Goal: Task Accomplishment & Management: Use online tool/utility

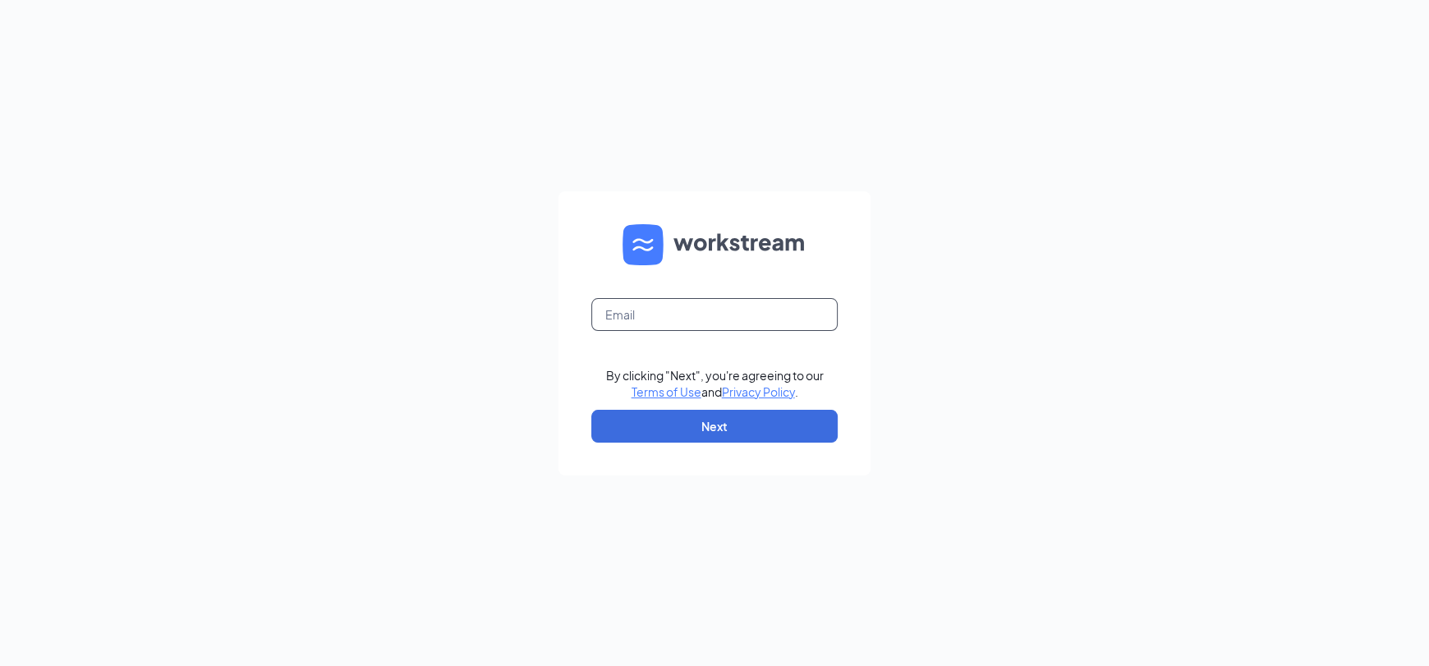
click at [668, 318] on input "text" at bounding box center [714, 314] width 246 height 33
type input "[EMAIL_ADDRESS][DOMAIN_NAME]"
click at [751, 413] on button "Next" at bounding box center [714, 426] width 246 height 33
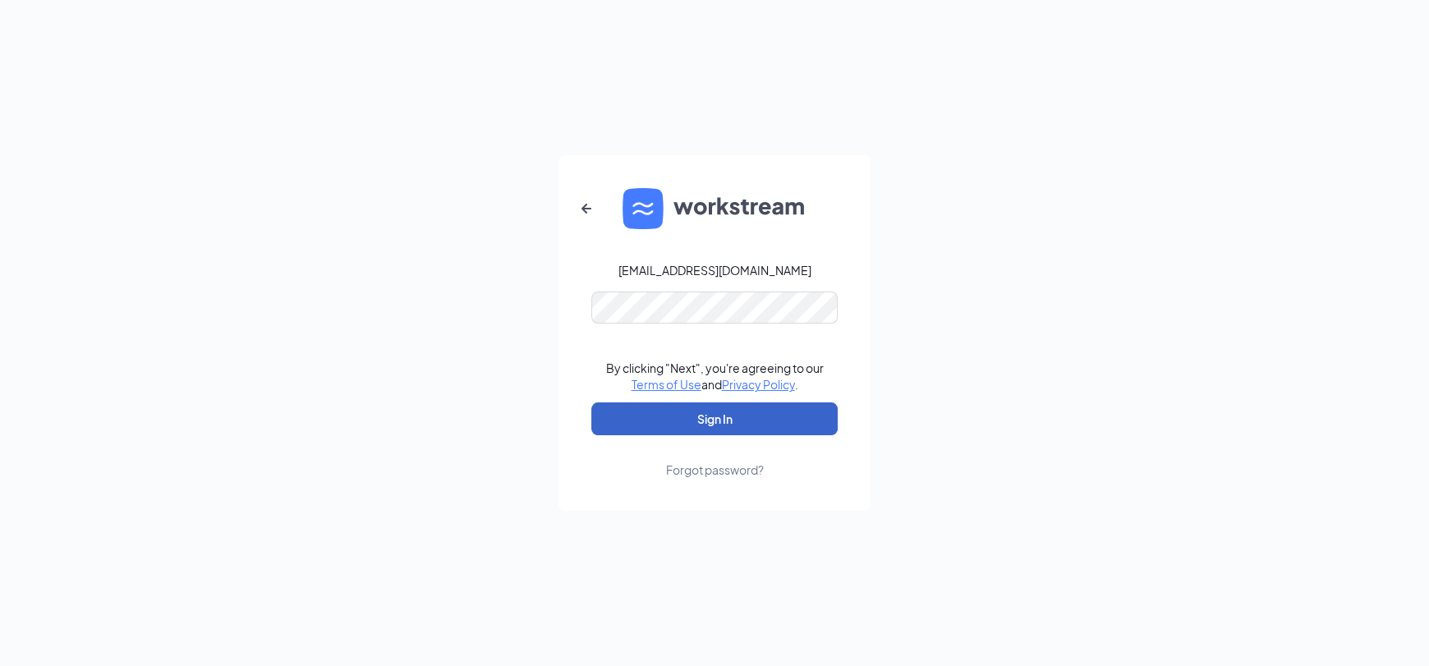
click at [717, 418] on button "Sign In" at bounding box center [714, 418] width 246 height 33
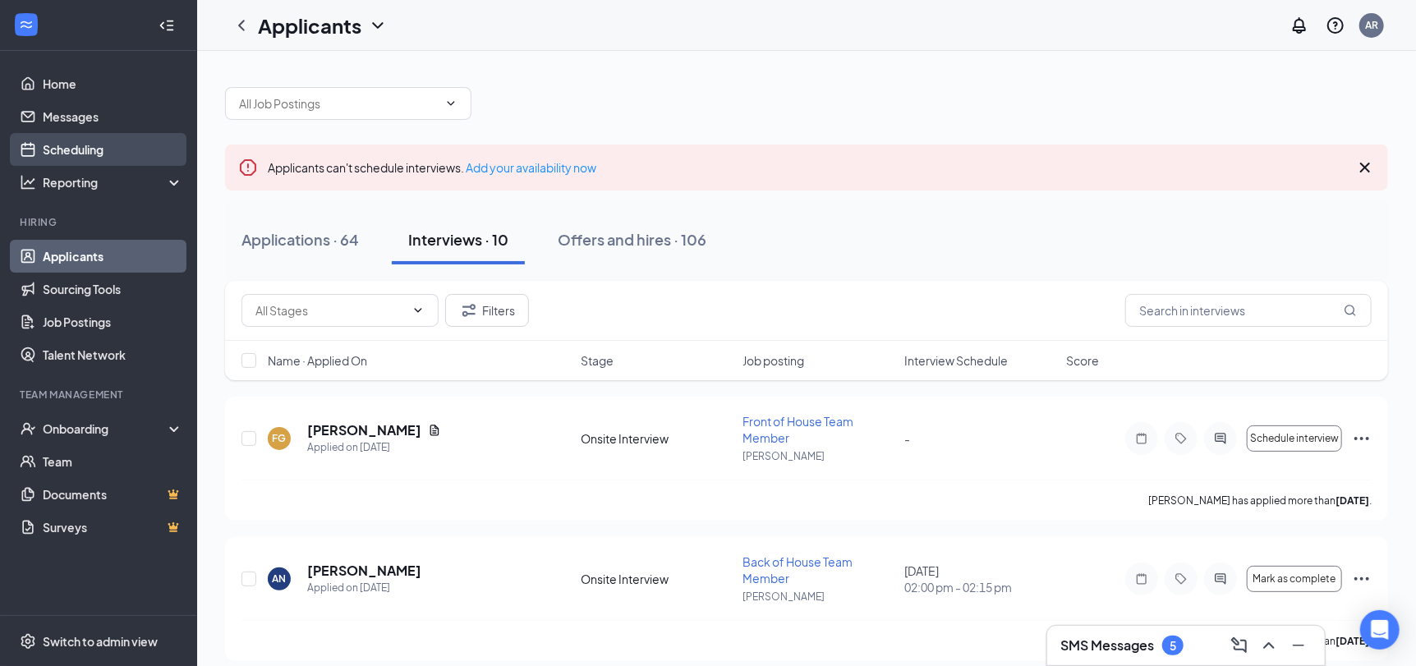
click at [111, 147] on link "Scheduling" at bounding box center [113, 149] width 140 height 33
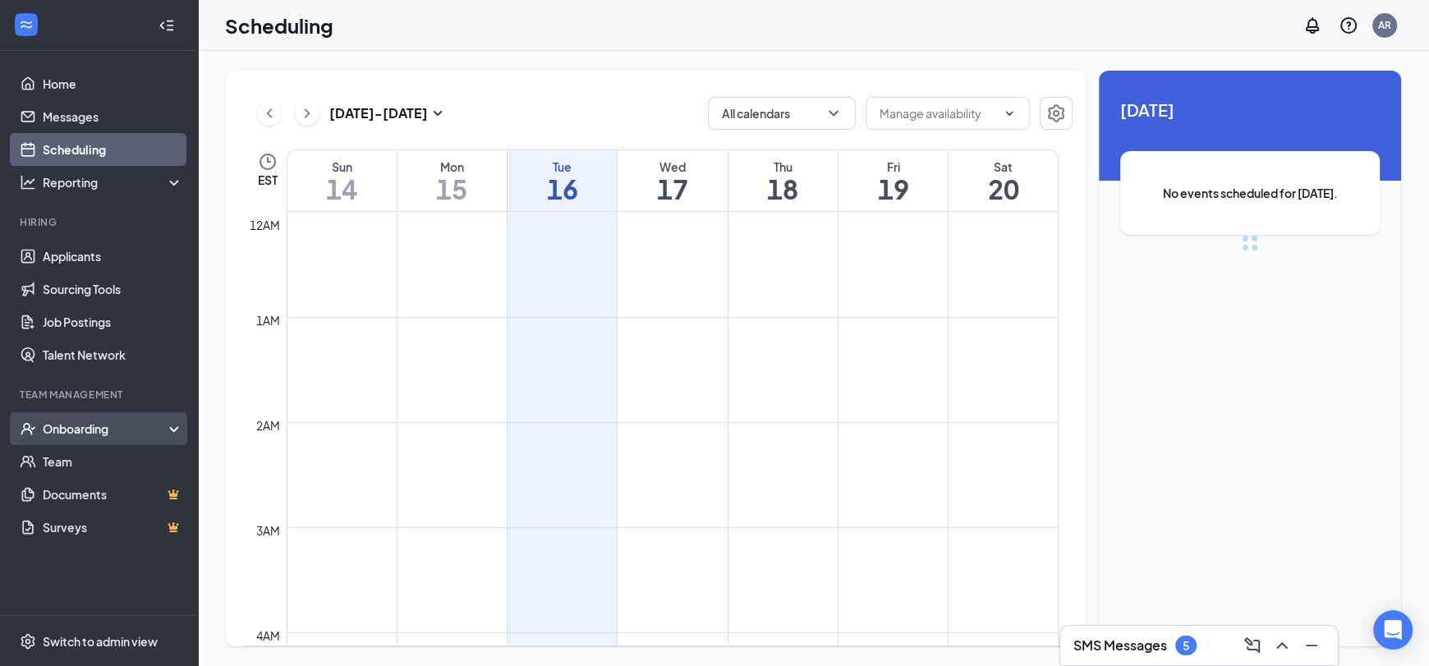
click at [91, 428] on div "Onboarding" at bounding box center [106, 428] width 126 height 16
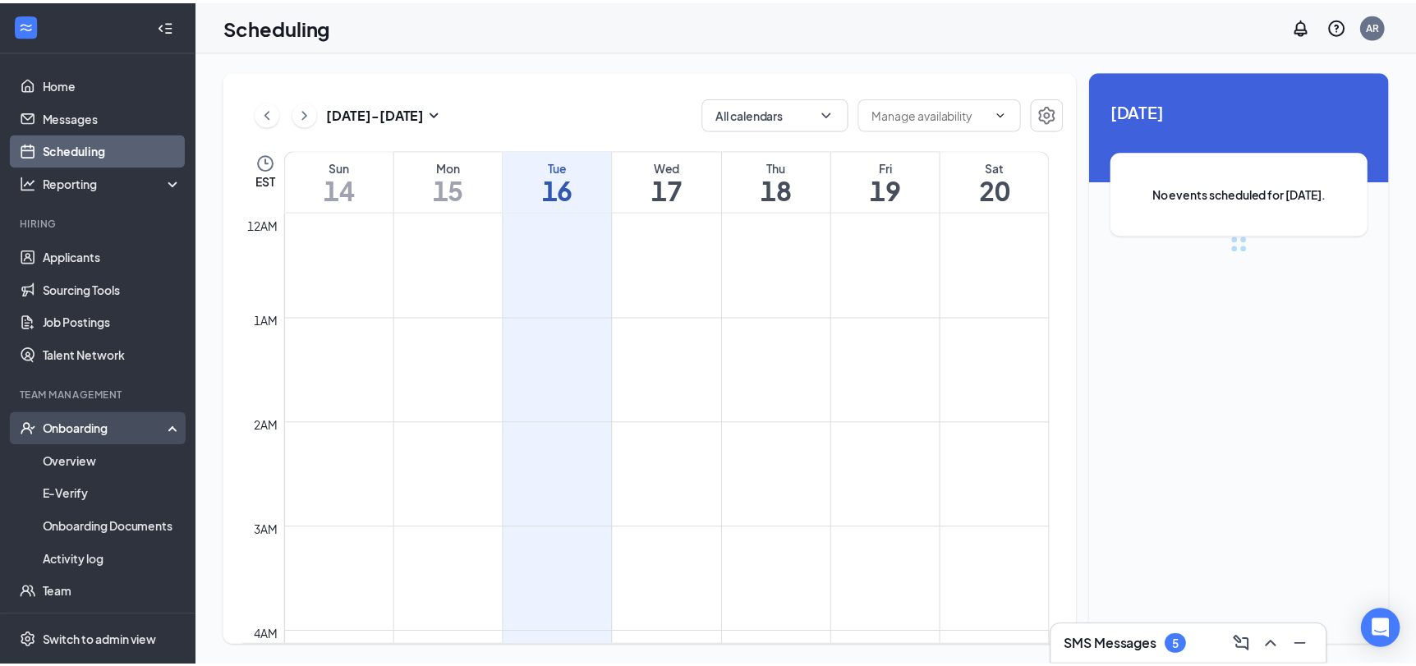
scroll to position [806, 0]
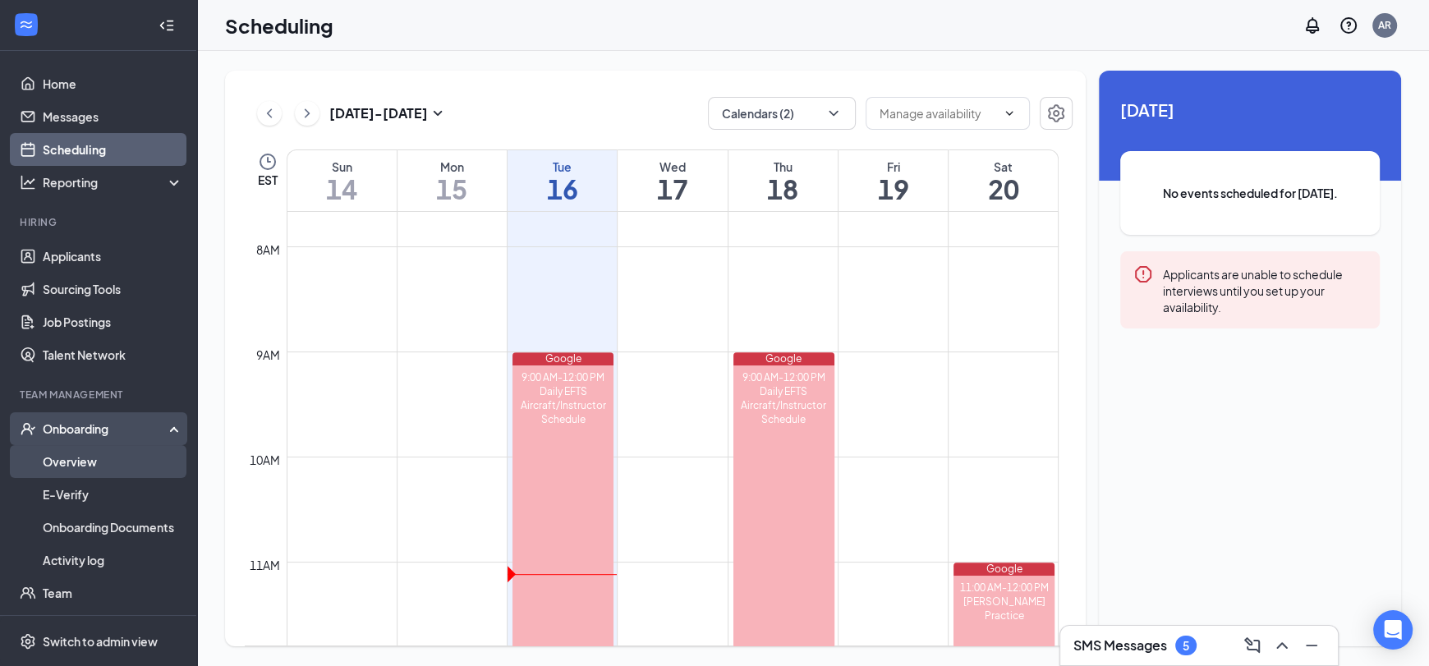
click at [104, 456] on link "Overview" at bounding box center [113, 461] width 140 height 33
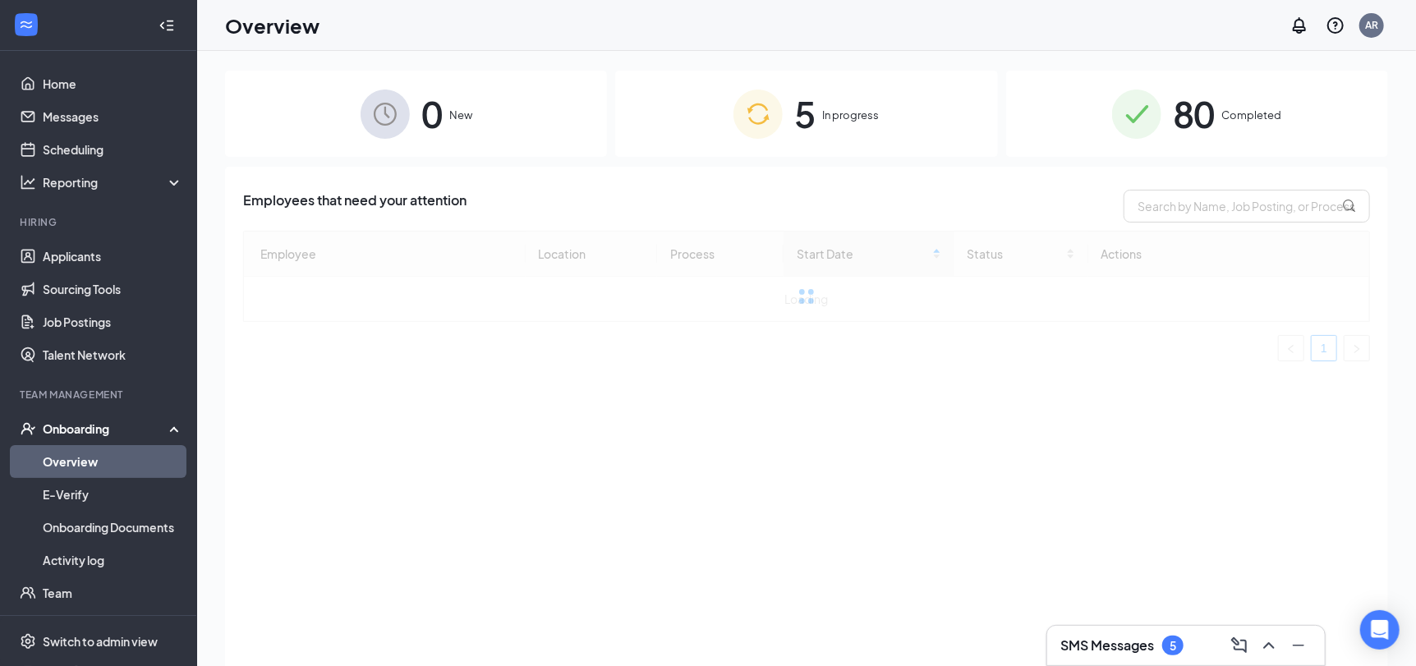
click at [866, 120] on span "In progress" at bounding box center [850, 115] width 57 height 16
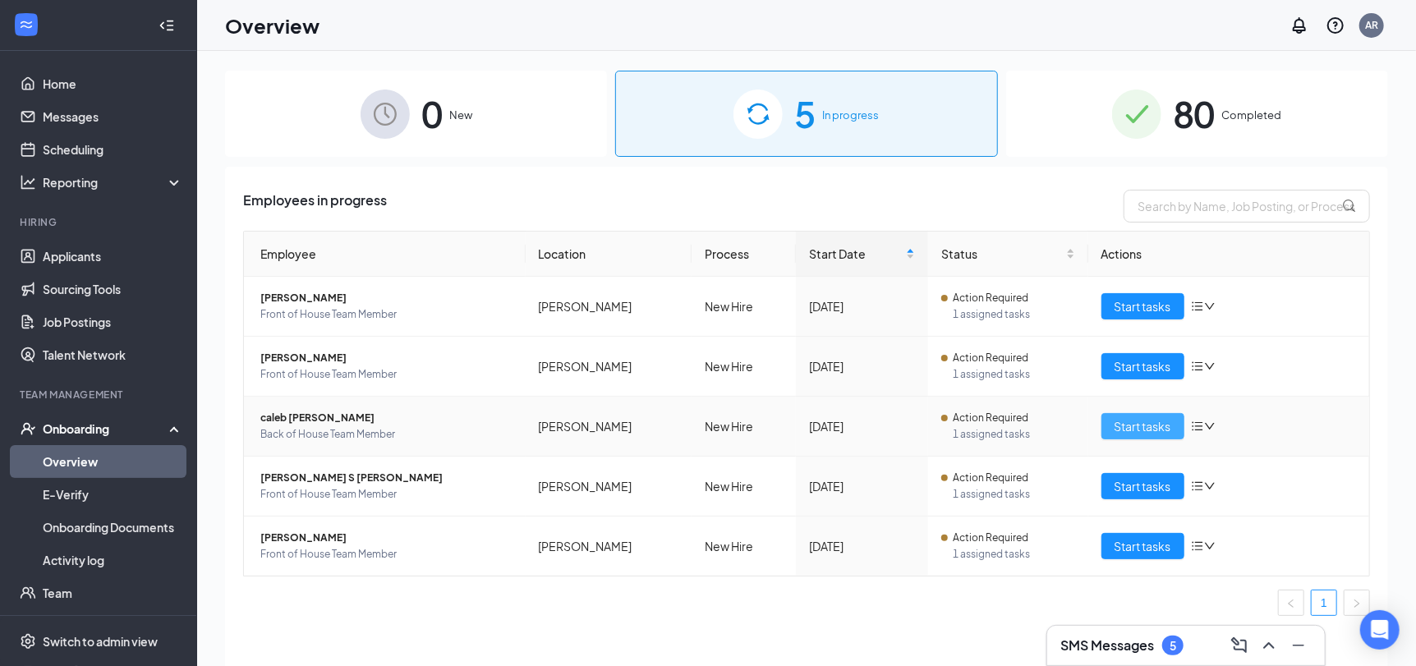
click at [1143, 427] on span "Start tasks" at bounding box center [1142, 426] width 57 height 18
